Goal: Obtain resource: Obtain resource

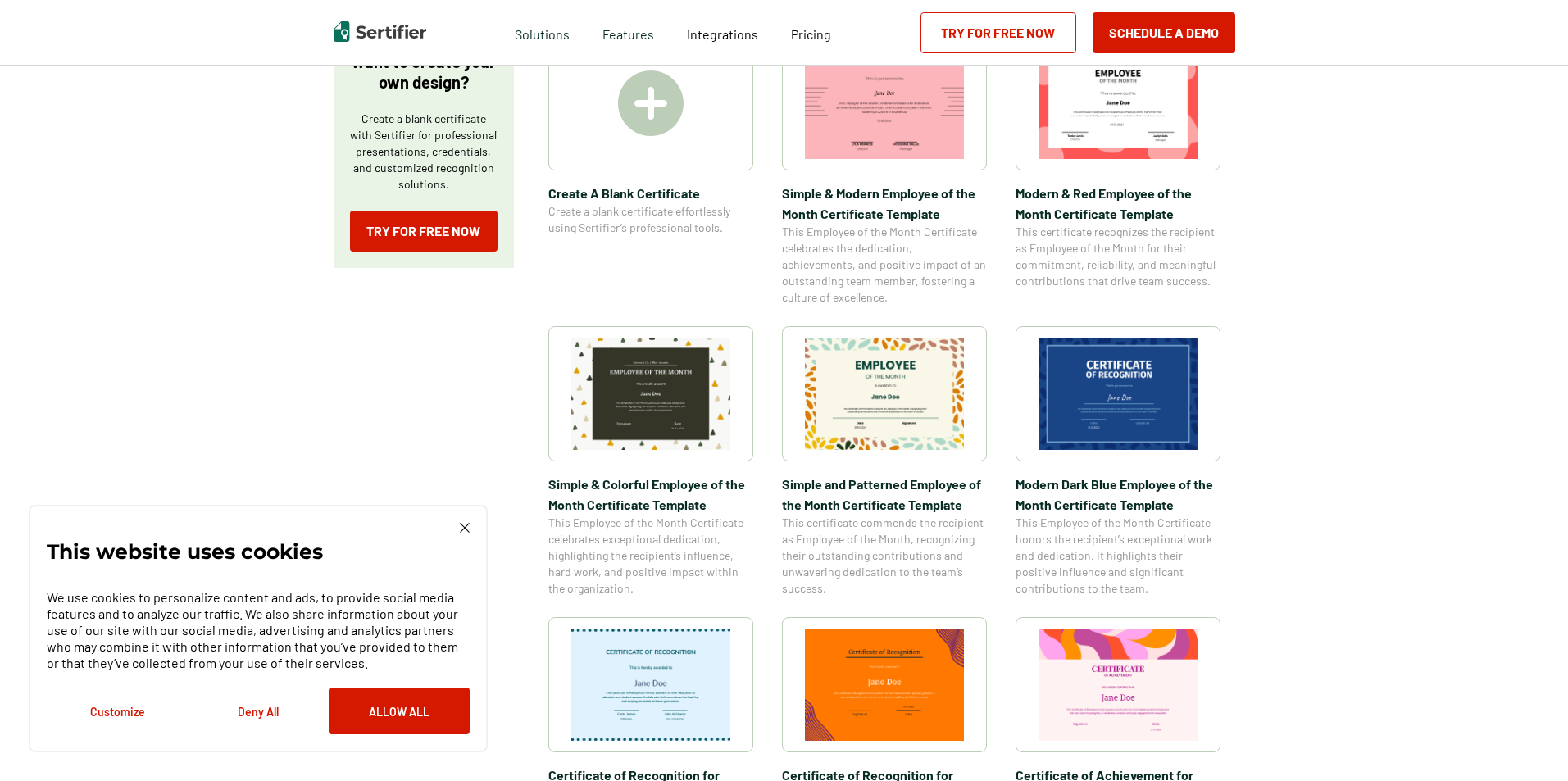
click at [897, 409] on img at bounding box center [885, 394] width 159 height 112
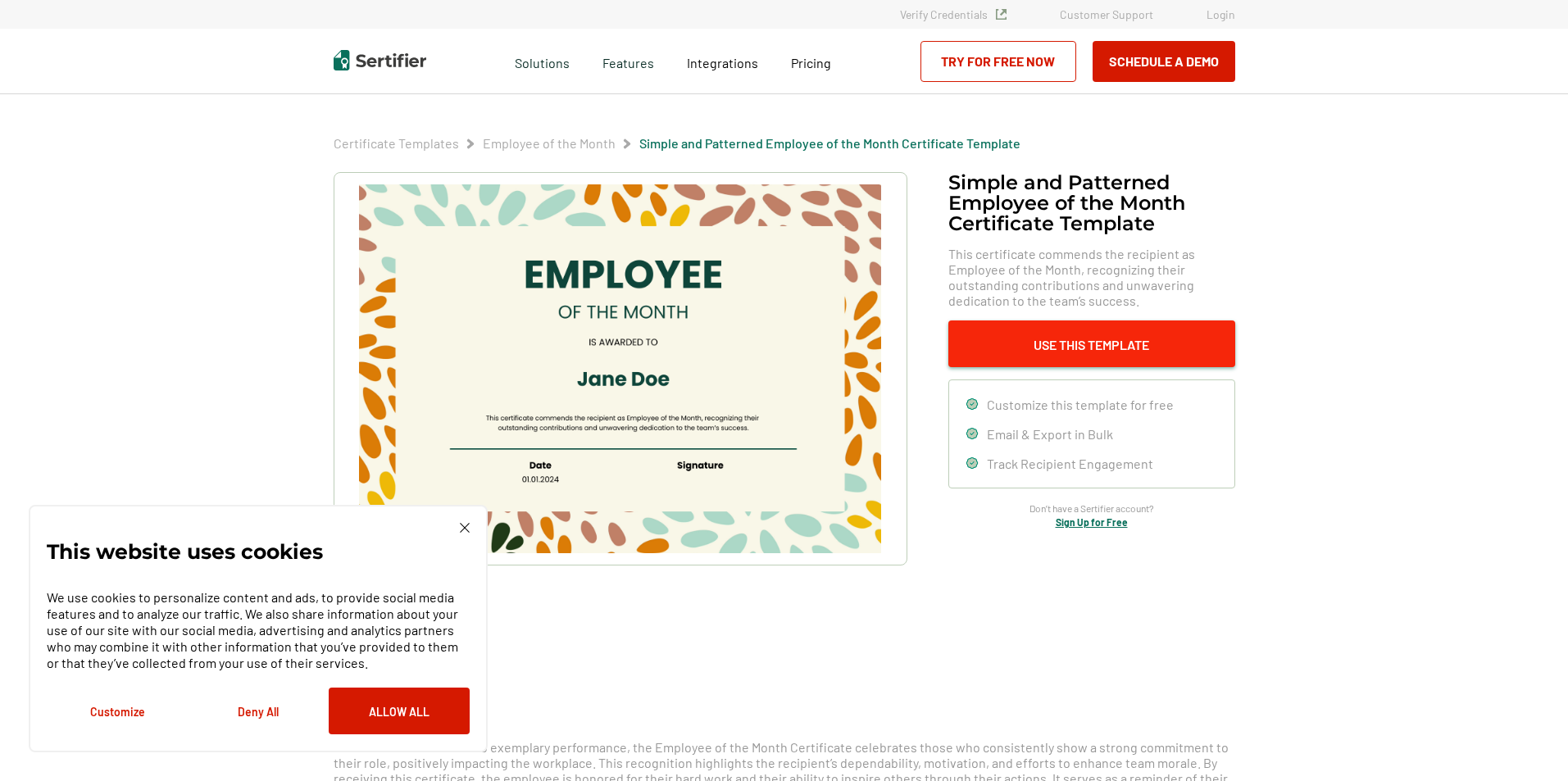
click at [1044, 343] on button "Use This Template" at bounding box center [1092, 343] width 287 height 47
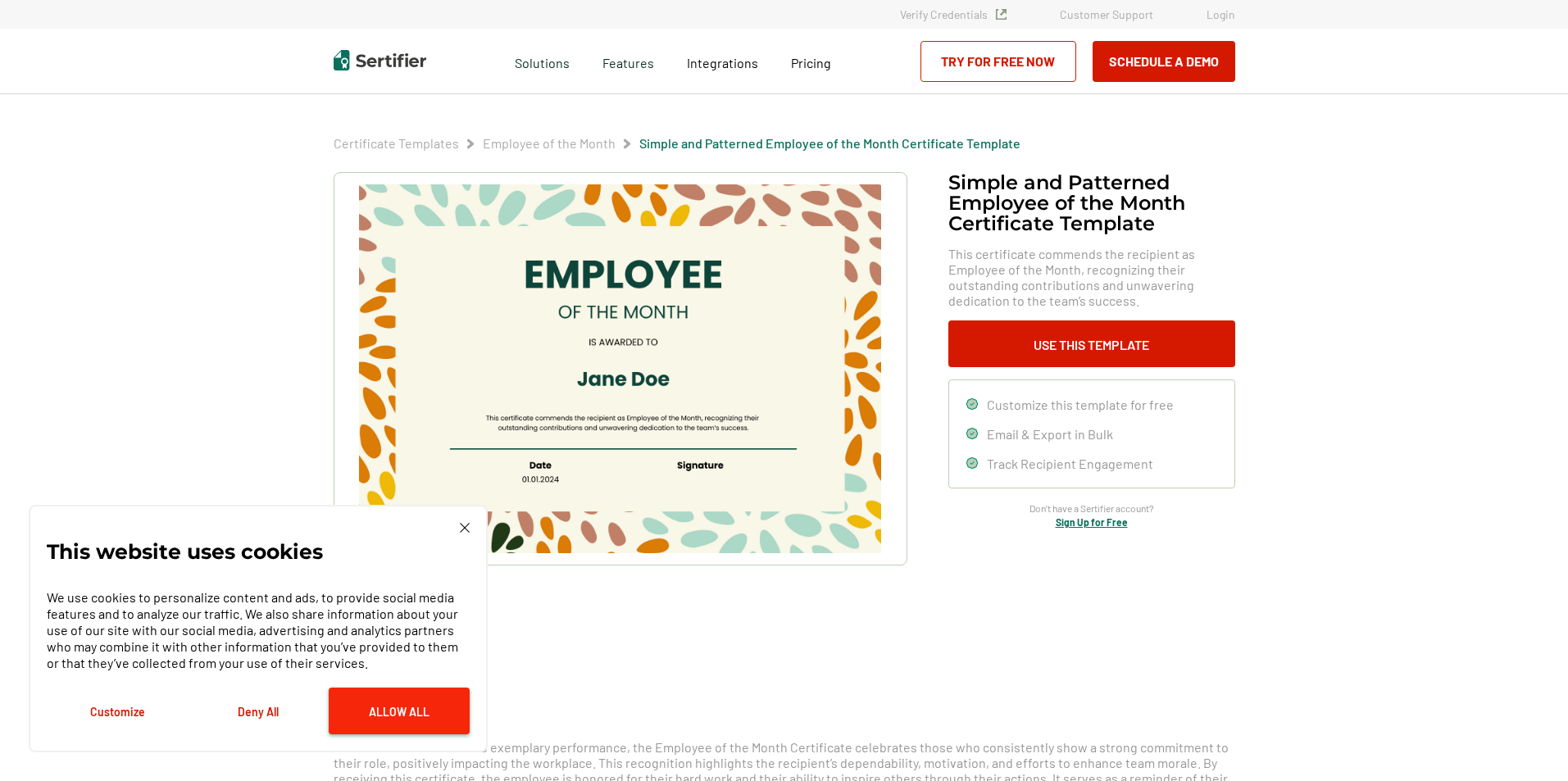
click at [418, 717] on button "Allow All" at bounding box center [399, 711] width 141 height 47
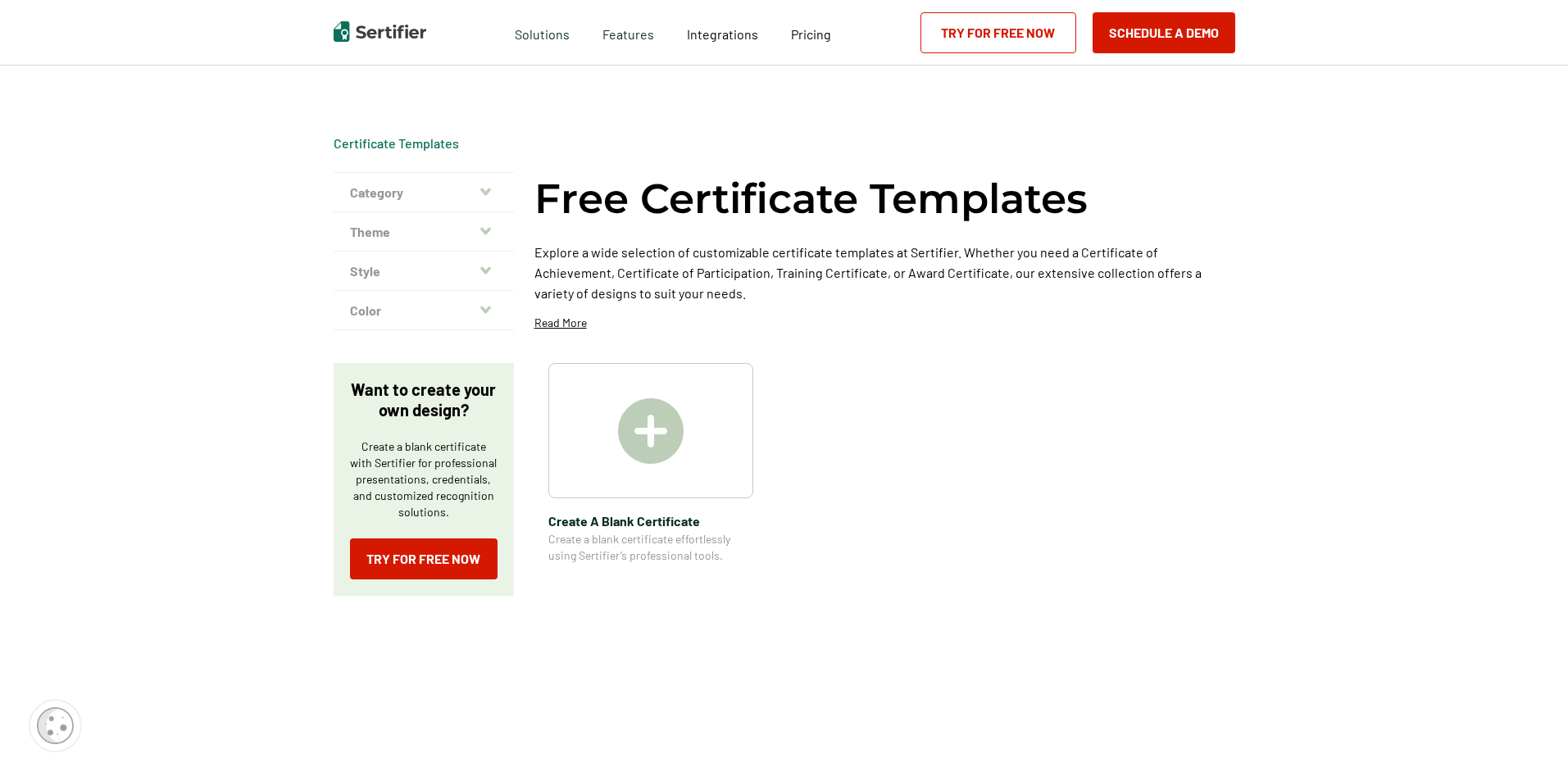
scroll to position [328, 0]
